Goal: Task Accomplishment & Management: Use online tool/utility

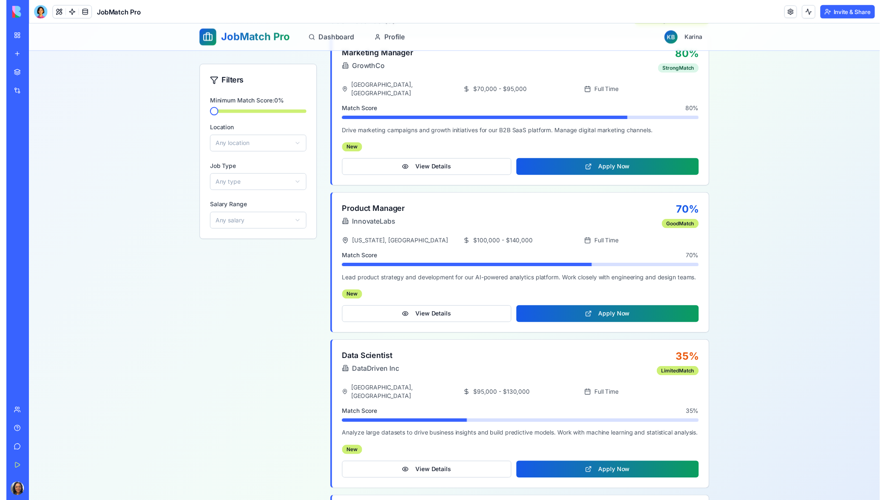
scroll to position [179, 0]
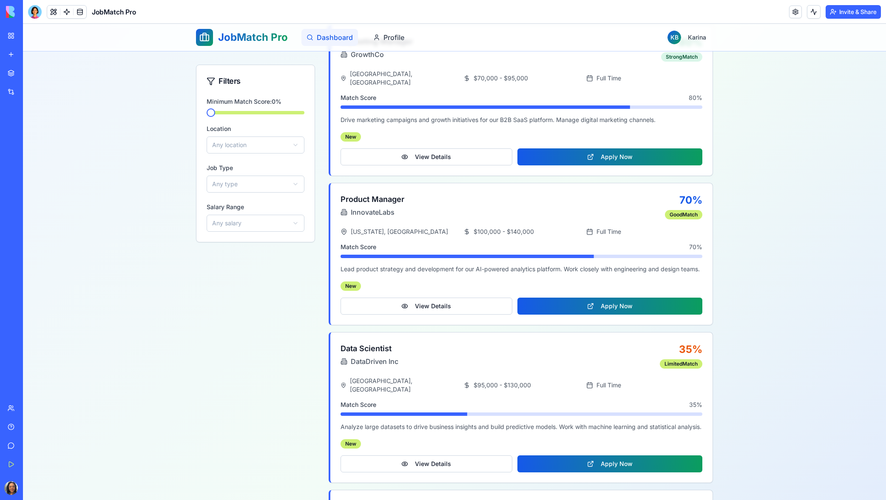
click at [333, 38] on span "Dashboard" at bounding box center [335, 37] width 36 height 10
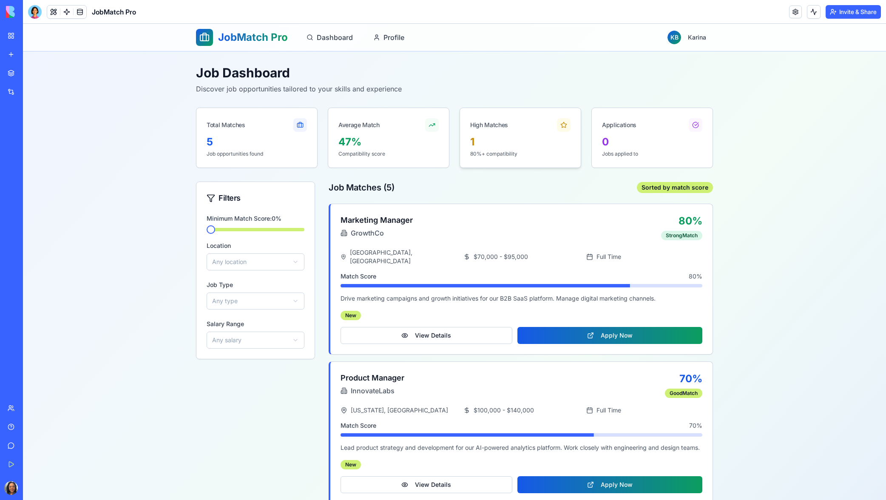
click at [554, 130] on div "High Matches" at bounding box center [520, 121] width 121 height 27
click at [511, 146] on div "1" at bounding box center [520, 142] width 100 height 14
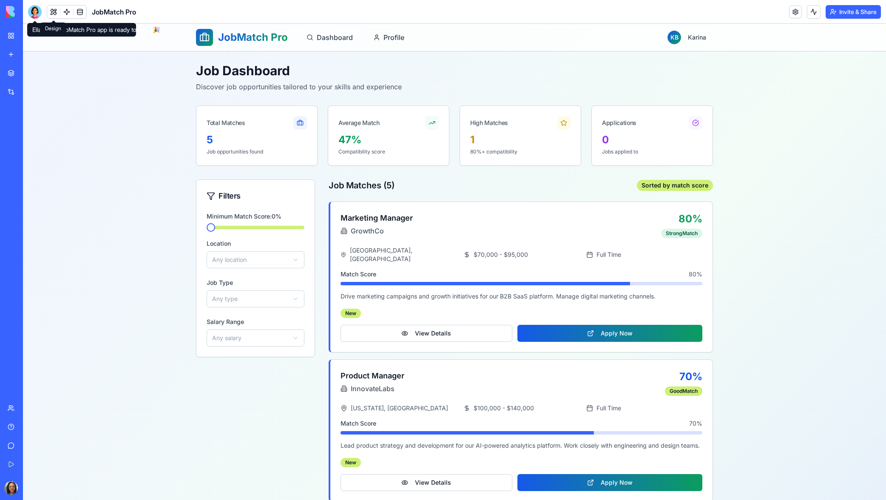
scroll to position [0, 0]
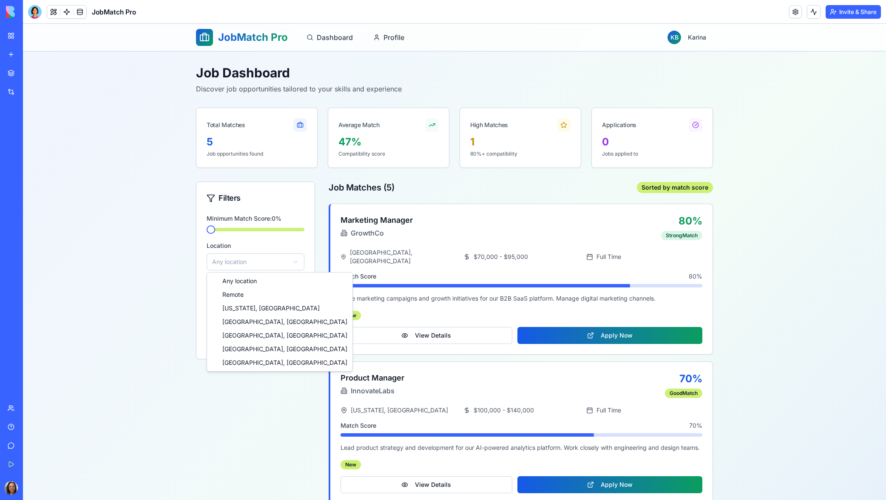
click at [274, 259] on html "JobMatch Pro Dashboard Profile KB Karina Job Dashboard Discover job opportuniti…" at bounding box center [454, 507] width 863 height 967
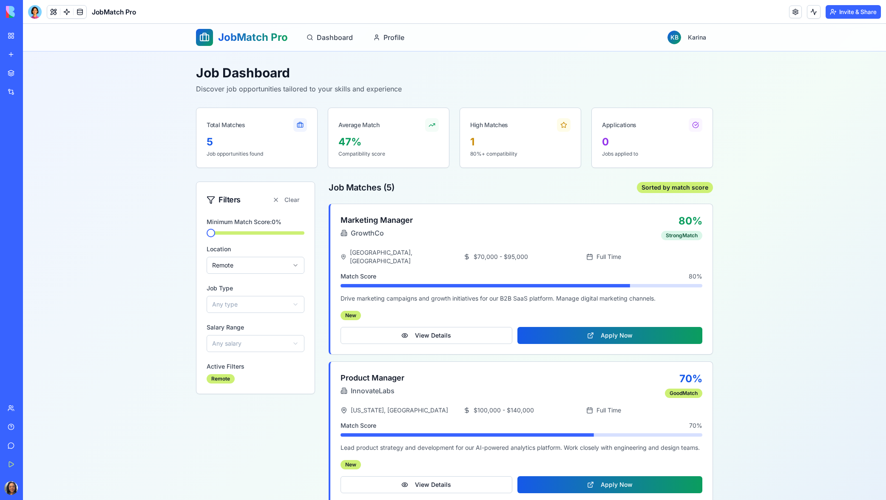
click at [30, 36] on div "My Workspace" at bounding box center [25, 35] width 11 height 9
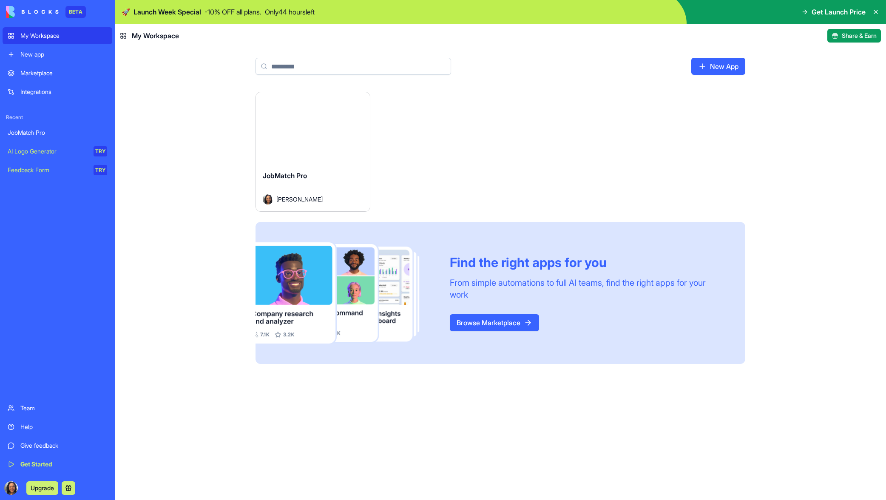
click at [318, 146] on div "Launch" at bounding box center [313, 127] width 114 height 71
